Goal: Book appointment/travel/reservation

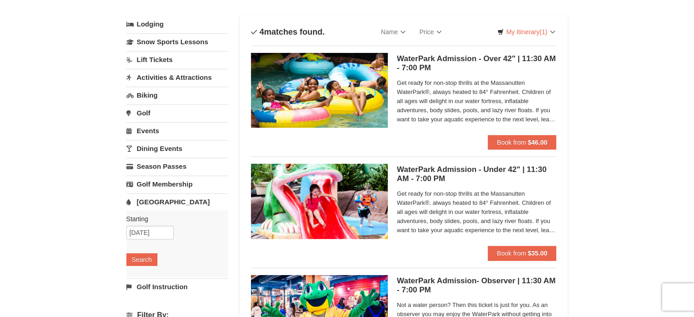
scroll to position [49, 0]
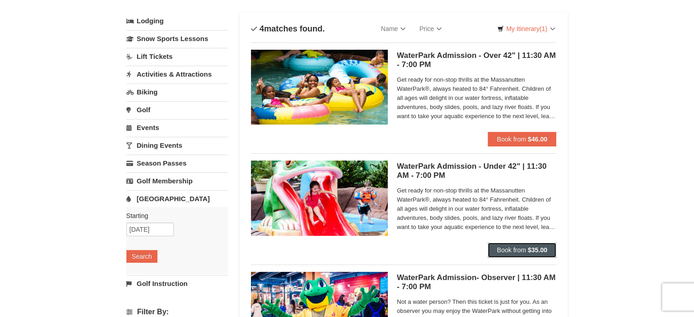
click at [513, 250] on span "Book from" at bounding box center [511, 249] width 29 height 7
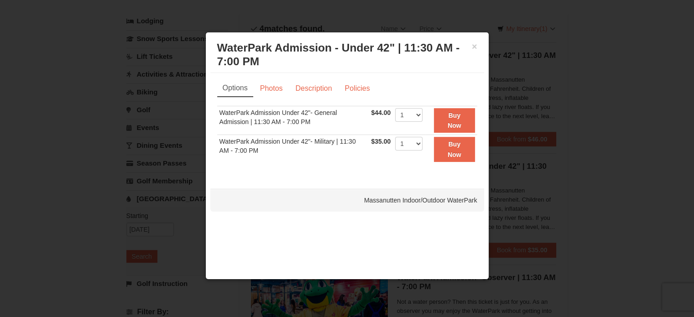
click at [471, 45] on h3 "WaterPark Admission - Under 42" | 11:30 AM - 7:00 PM Massanutten Indoor/Outdoor…" at bounding box center [347, 54] width 260 height 27
click at [474, 45] on button "×" at bounding box center [474, 46] width 5 height 9
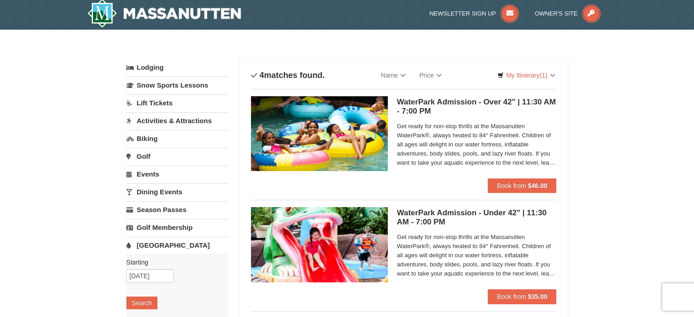
scroll to position [0, 0]
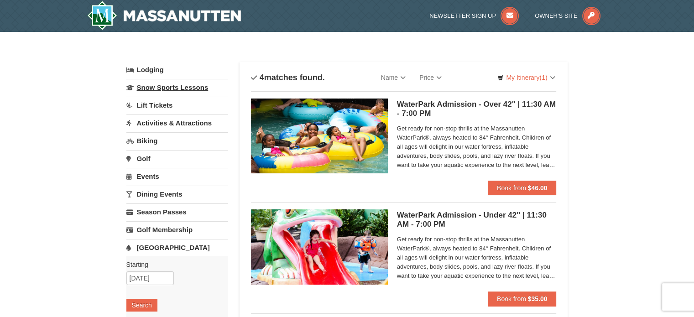
click at [152, 91] on link "Snow Sports Lessons" at bounding box center [177, 87] width 102 height 17
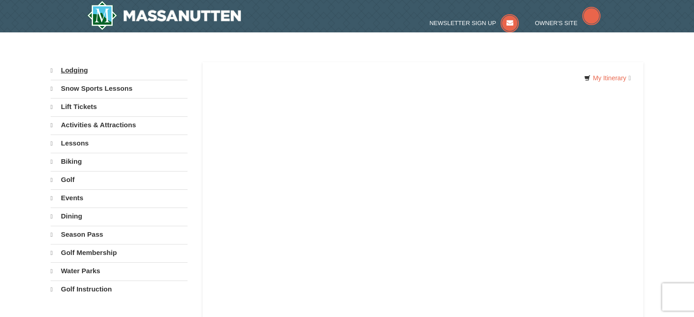
select select "9"
